Goal: Task Accomplishment & Management: Manage account settings

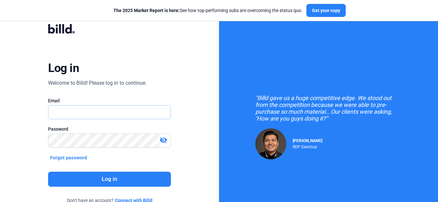
click at [88, 114] on input "text" at bounding box center [109, 111] width 122 height 13
type input "x"
type input "[EMAIL_ADDRESS][DOMAIN_NAME]"
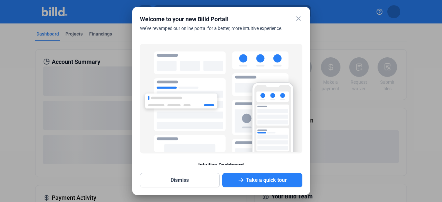
scroll to position [37, 0]
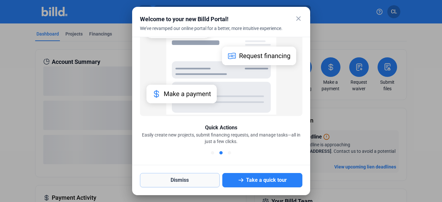
click at [192, 180] on button "Dismiss" at bounding box center [180, 180] width 80 height 14
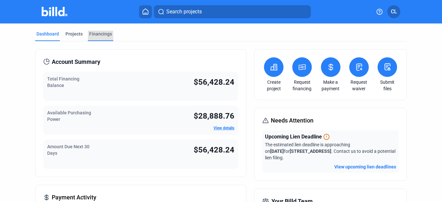
click at [99, 33] on div "Financings" at bounding box center [100, 34] width 23 height 7
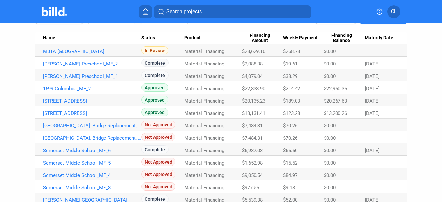
scroll to position [65, 0]
